Goal: Go to known website: Go to known website

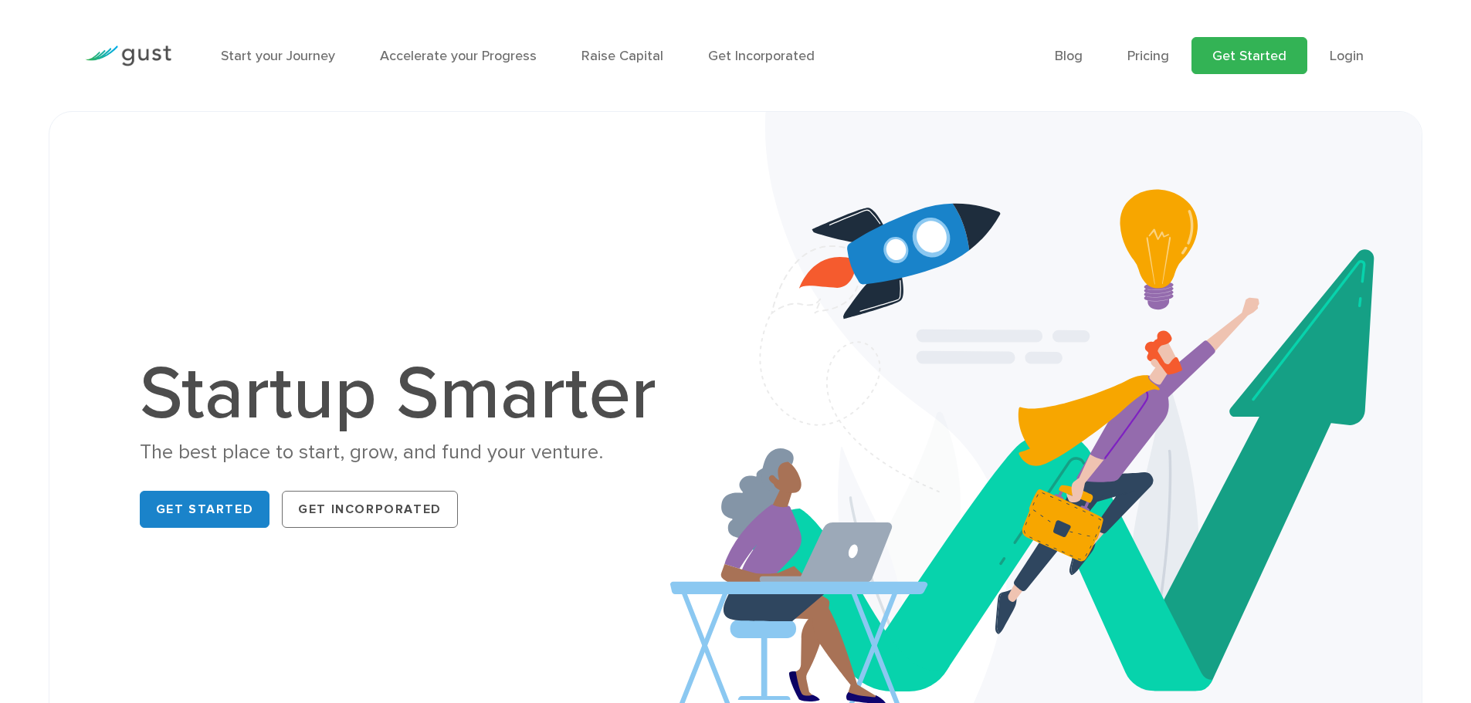
click at [1268, 52] on link "Get Started" at bounding box center [1249, 55] width 116 height 37
click at [1336, 60] on link "Login" at bounding box center [1347, 56] width 34 height 16
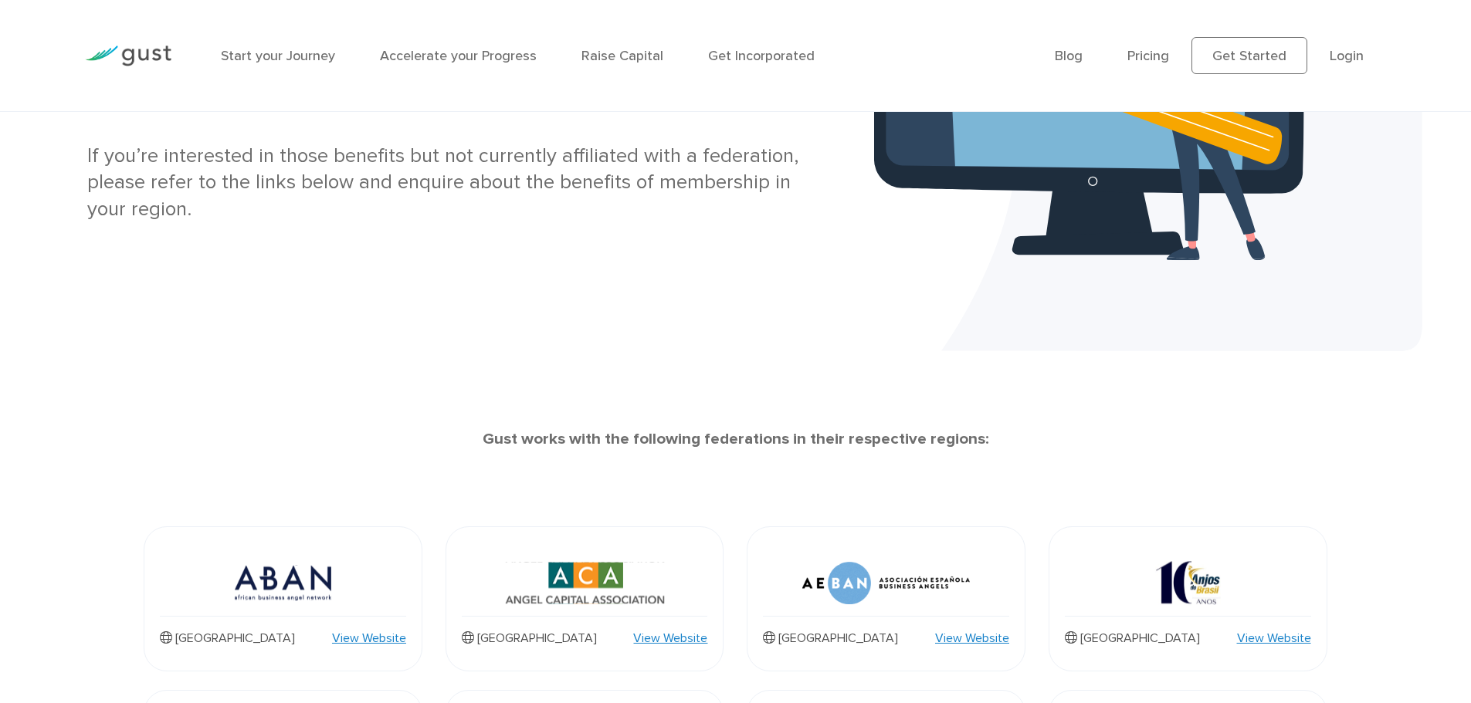
scroll to position [347, 0]
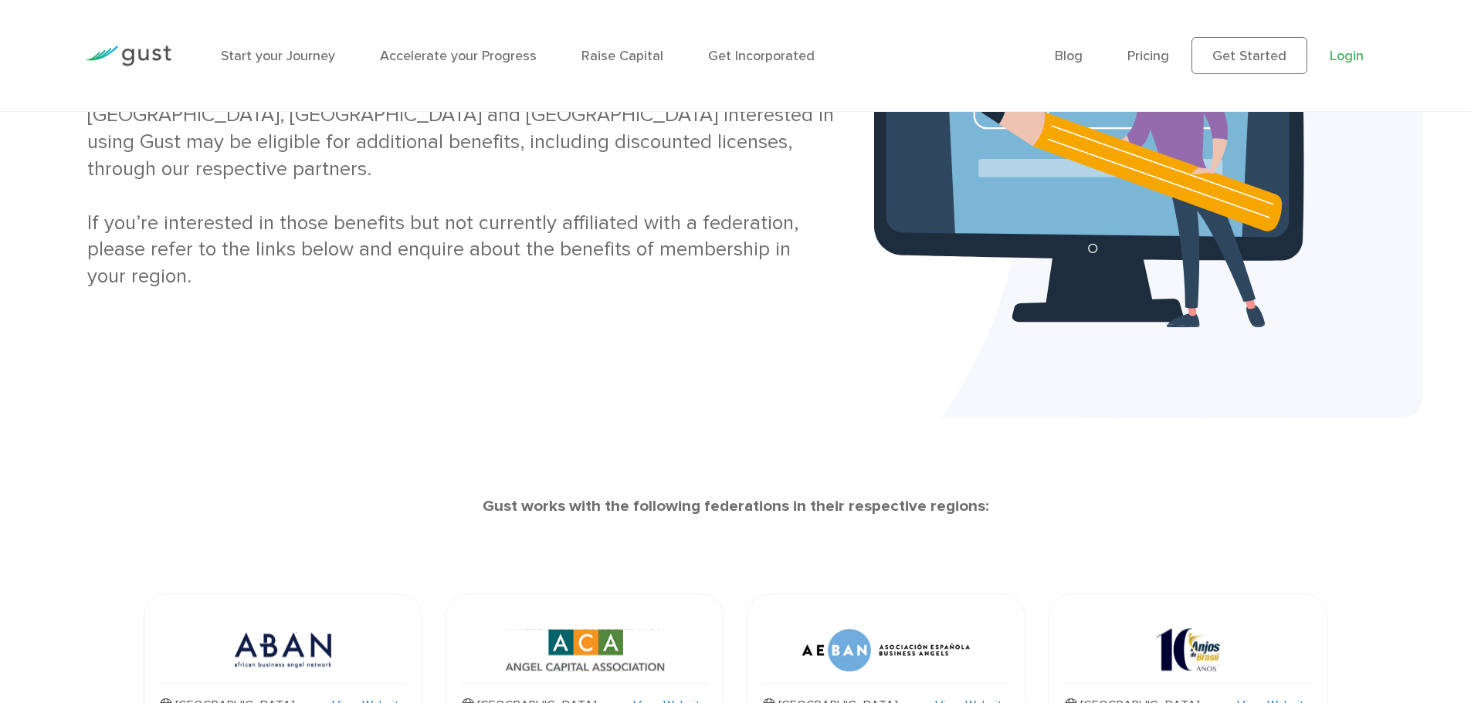
click at [1345, 53] on link "Login" at bounding box center [1347, 56] width 34 height 16
